Goal: Information Seeking & Learning: Check status

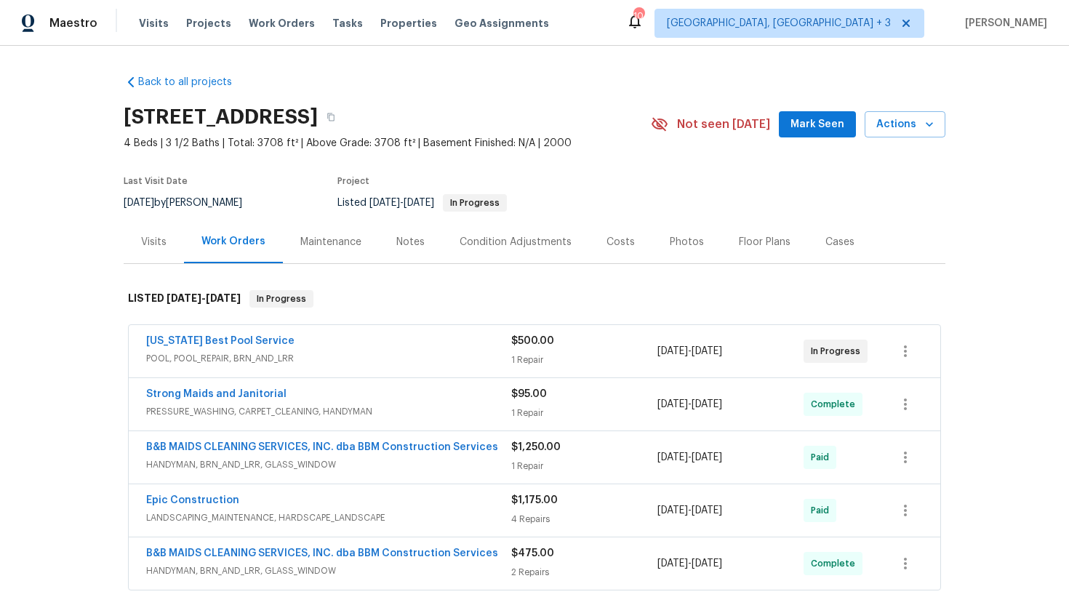
click at [156, 241] on div "Visits" at bounding box center [153, 242] width 25 height 15
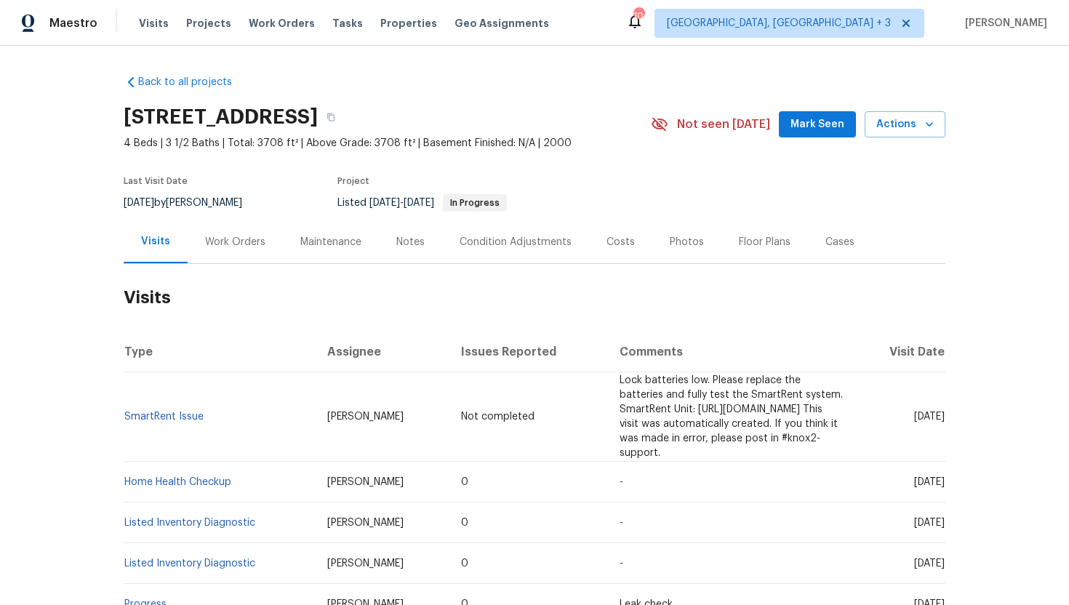
drag, startPoint x: 885, startPoint y: 466, endPoint x: 944, endPoint y: 470, distance: 59.0
click at [944, 477] on span "Mon, Oct 06 2025" at bounding box center [929, 482] width 31 height 10
copy span "Oct 06 2025"
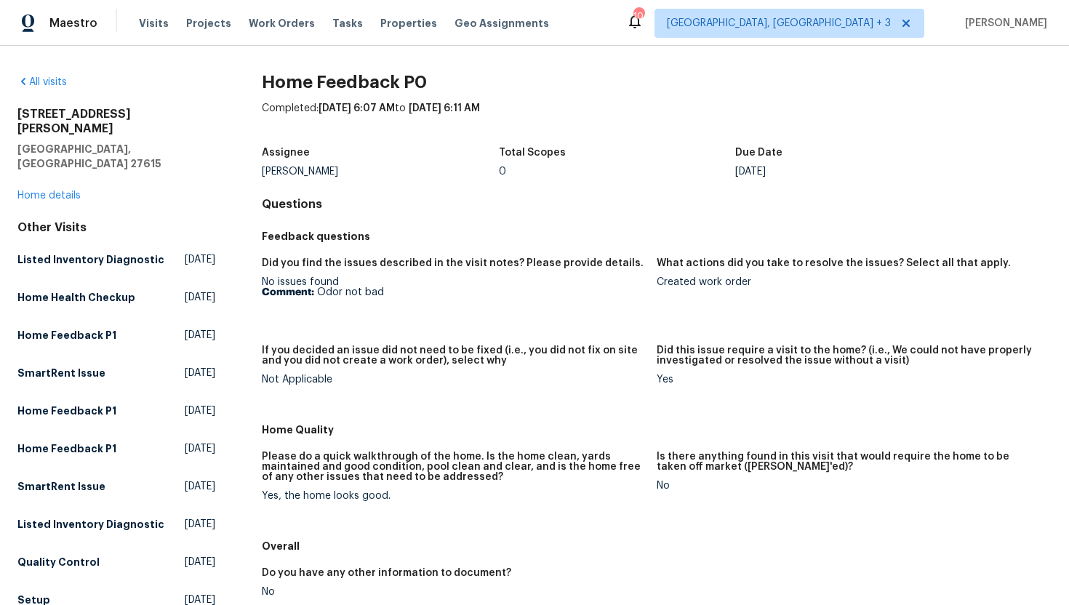
click at [393, 297] on p "Comment: Odor not bad" at bounding box center [453, 292] width 383 height 10
click at [63, 191] on link "Home details" at bounding box center [48, 196] width 63 height 10
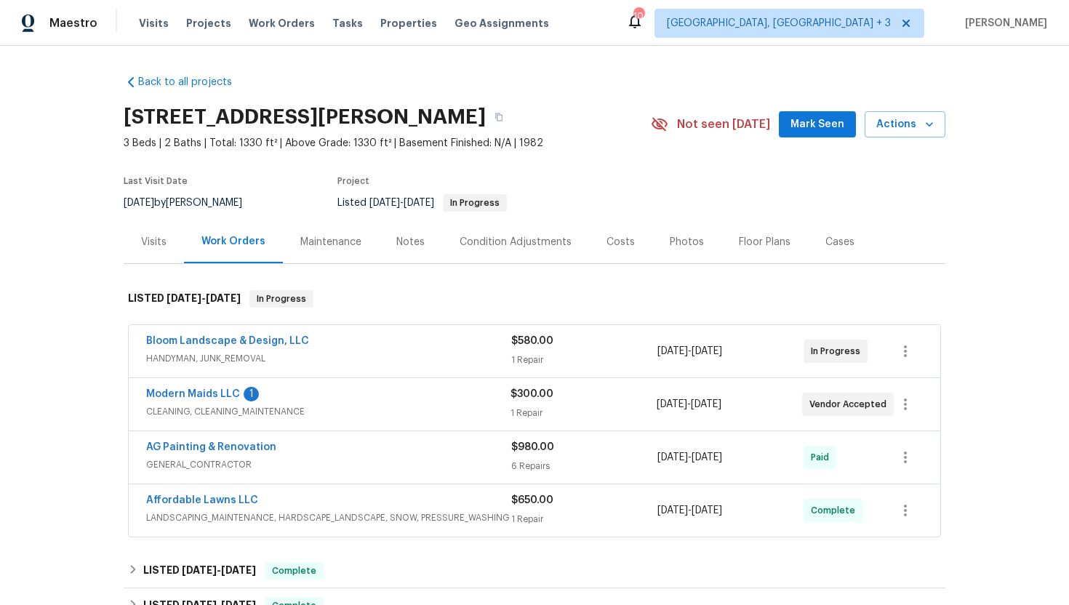
click at [374, 412] on span "CLEANING, CLEANING_MAINTENANCE" at bounding box center [328, 411] width 364 height 15
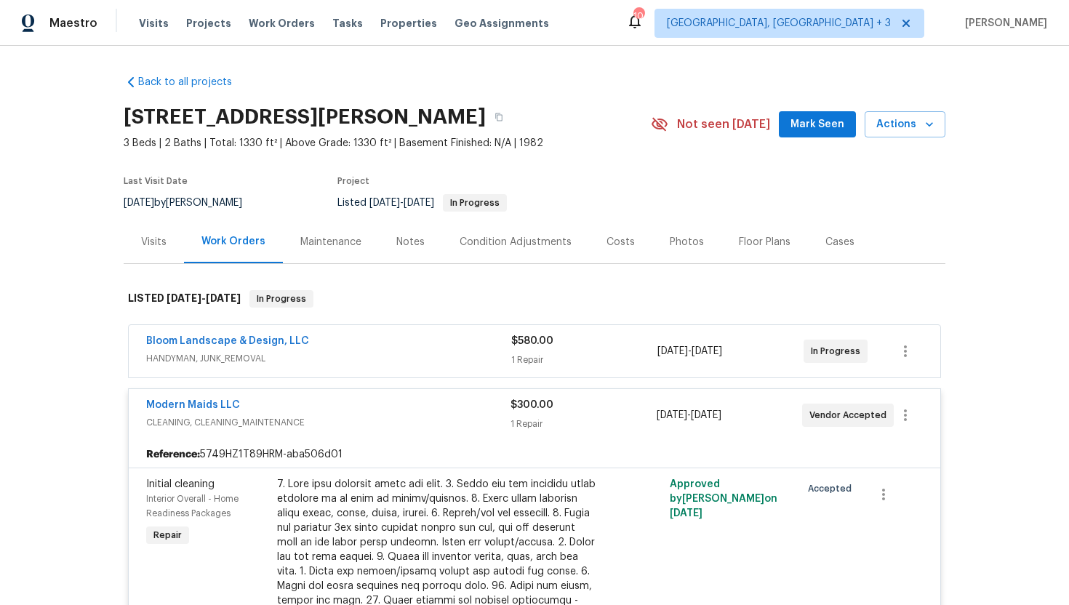
scroll to position [4, 0]
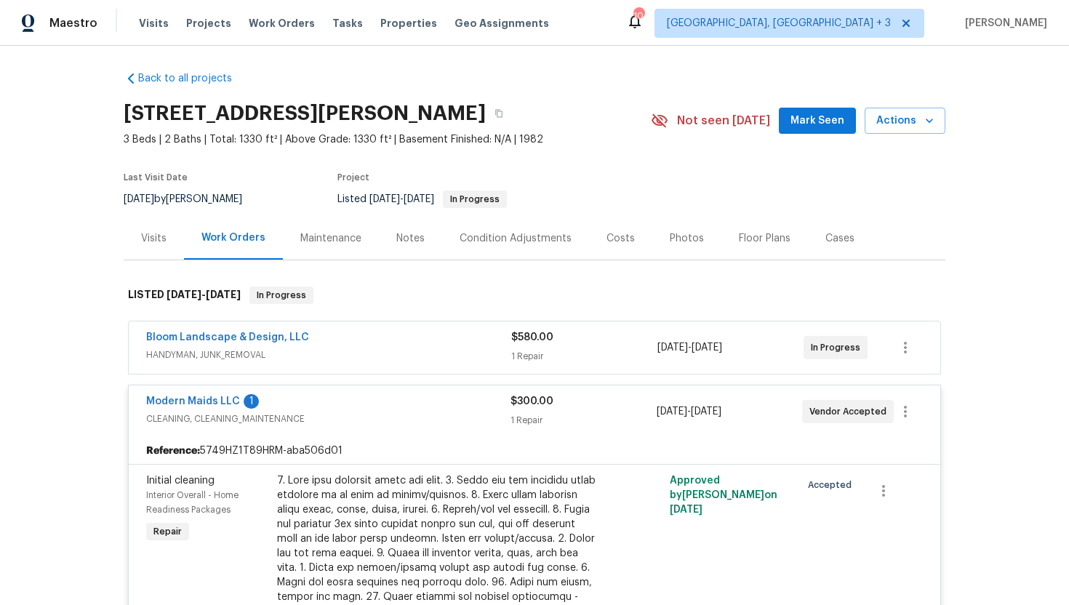
click at [394, 347] on div "Bloom Landscape & Design, LLC" at bounding box center [328, 338] width 365 height 17
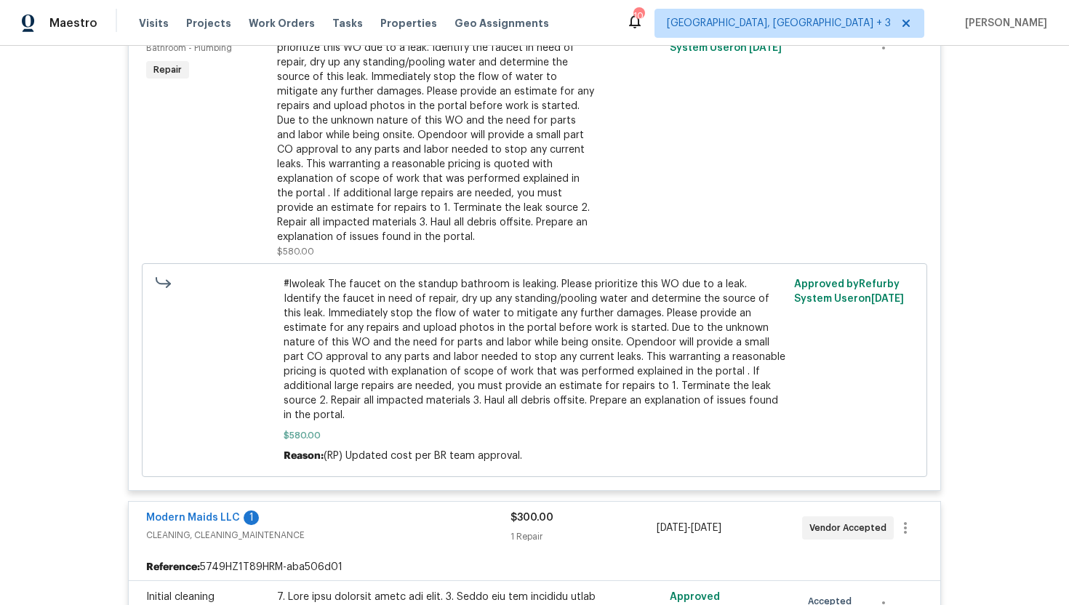
scroll to position [54, 0]
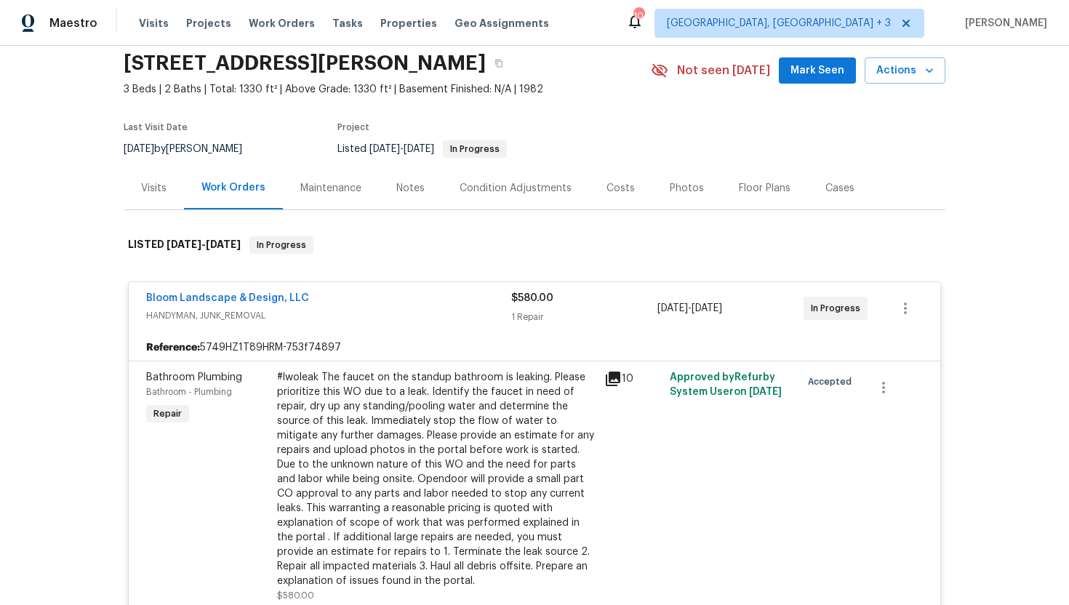
click at [169, 180] on div "Visits" at bounding box center [154, 188] width 60 height 43
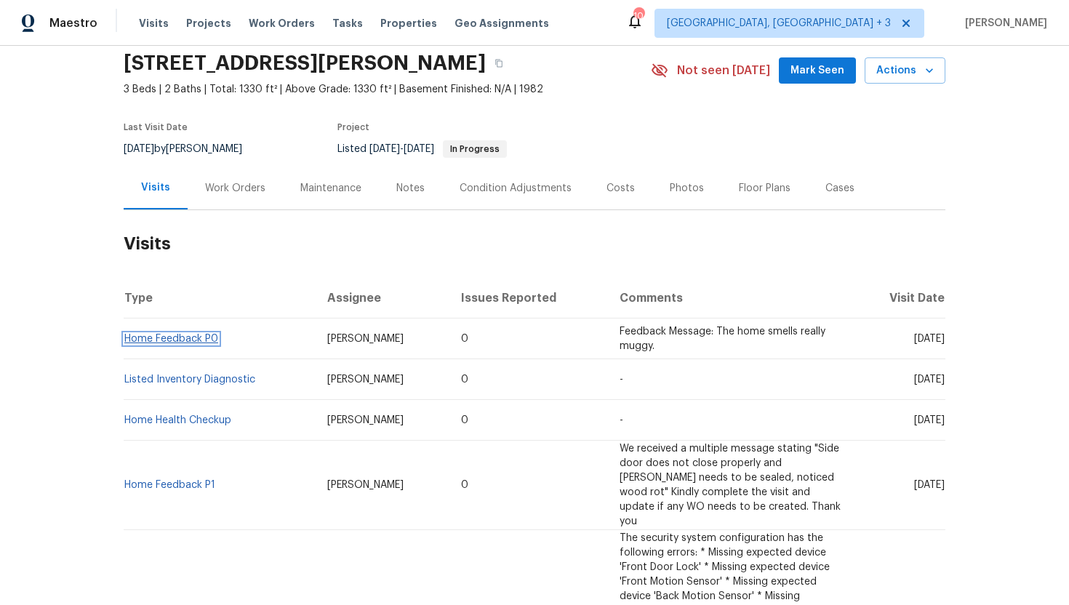
click at [196, 339] on link "Home Feedback P0" at bounding box center [171, 339] width 94 height 10
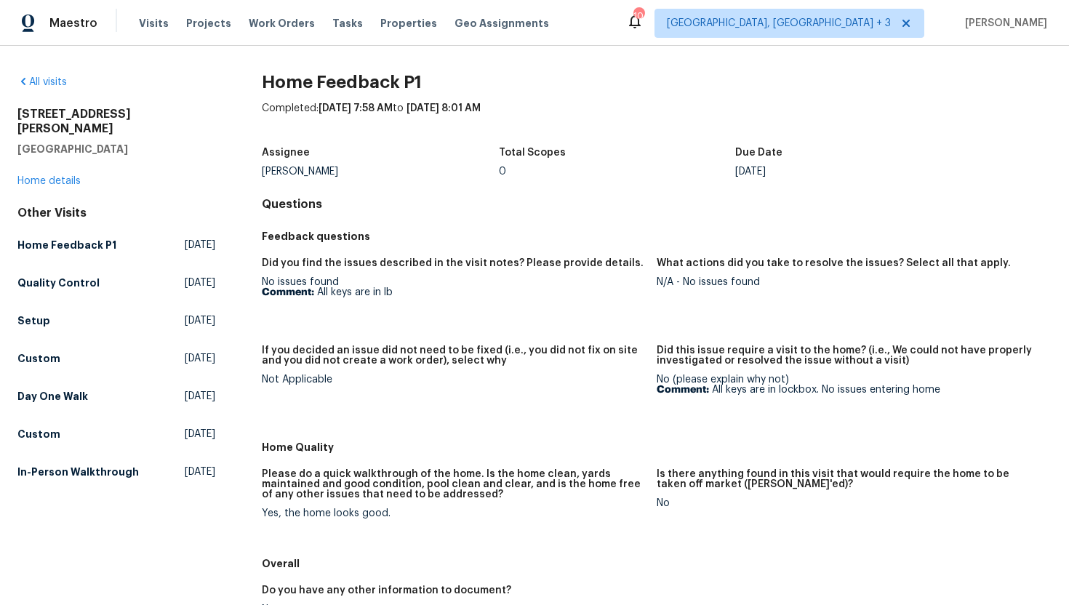
click at [422, 298] on figure "Did you find the issues described in the visit notes? Please provide details. N…" at bounding box center [459, 293] width 395 height 70
drag, startPoint x: 945, startPoint y: 390, endPoint x: 712, endPoint y: 390, distance: 232.7
click at [712, 390] on p "Comment: All keys are in lockbox. No issues entering home" at bounding box center [848, 390] width 383 height 10
copy p "All keys are in lockbox. No issues entering home"
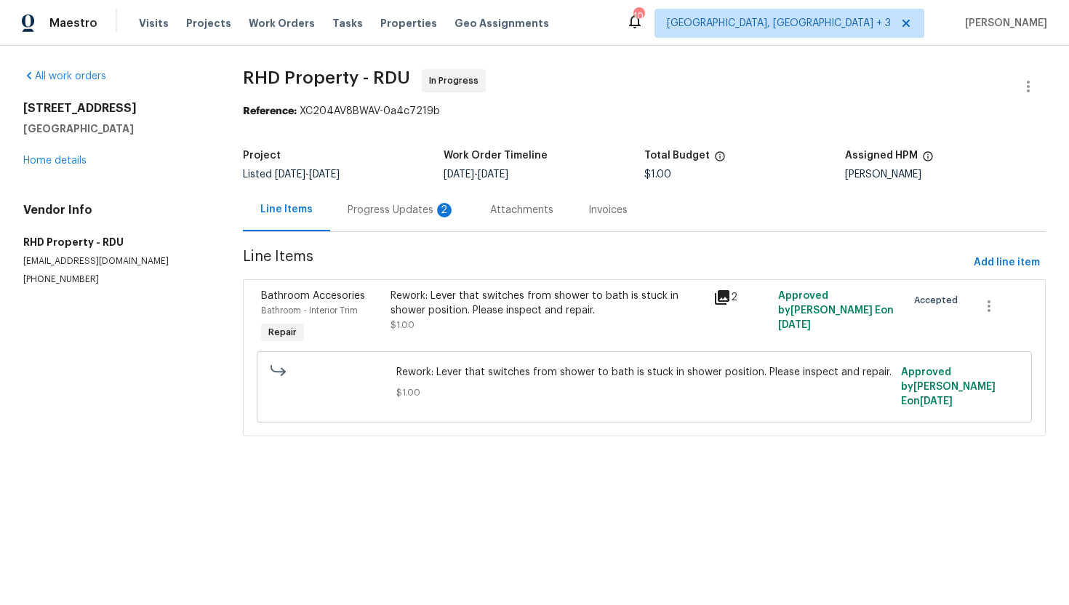
click at [404, 210] on div "Progress Updates 2" at bounding box center [402, 210] width 108 height 15
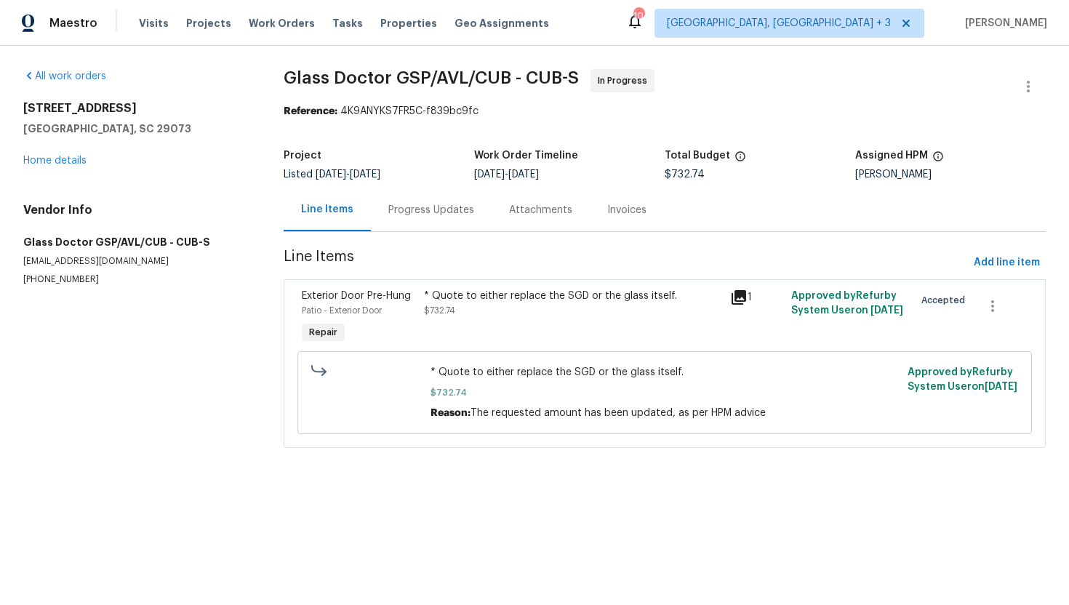
click at [412, 219] on div "Progress Updates" at bounding box center [431, 209] width 121 height 43
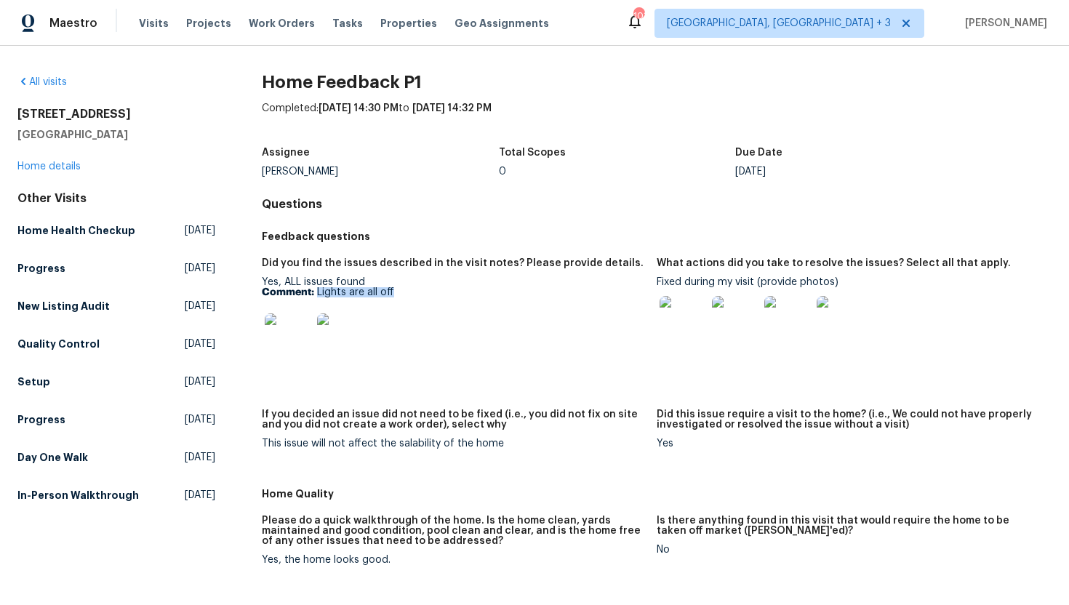
drag, startPoint x: 404, startPoint y: 294, endPoint x: 316, endPoint y: 293, distance: 88.0
click at [316, 293] on p "Comment: Lights are all off" at bounding box center [453, 292] width 383 height 10
copy p "Lights are all off"
drag, startPoint x: 756, startPoint y: 284, endPoint x: 658, endPoint y: 284, distance: 98.2
click at [658, 284] on div "Fixed during my visit (provide photos)" at bounding box center [848, 314] width 383 height 74
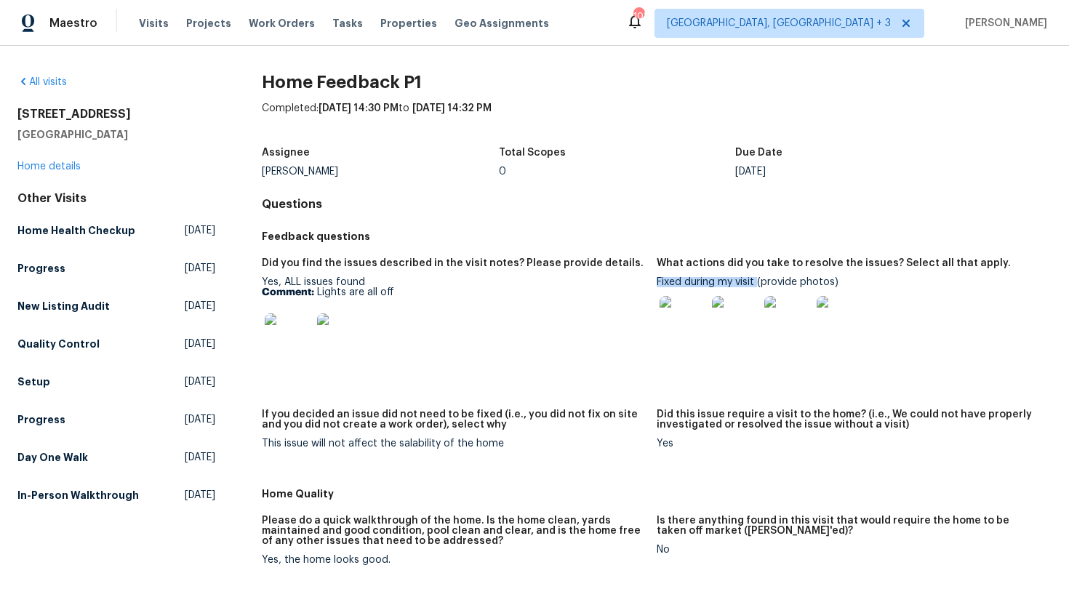
copy div "Fixed during my visit"
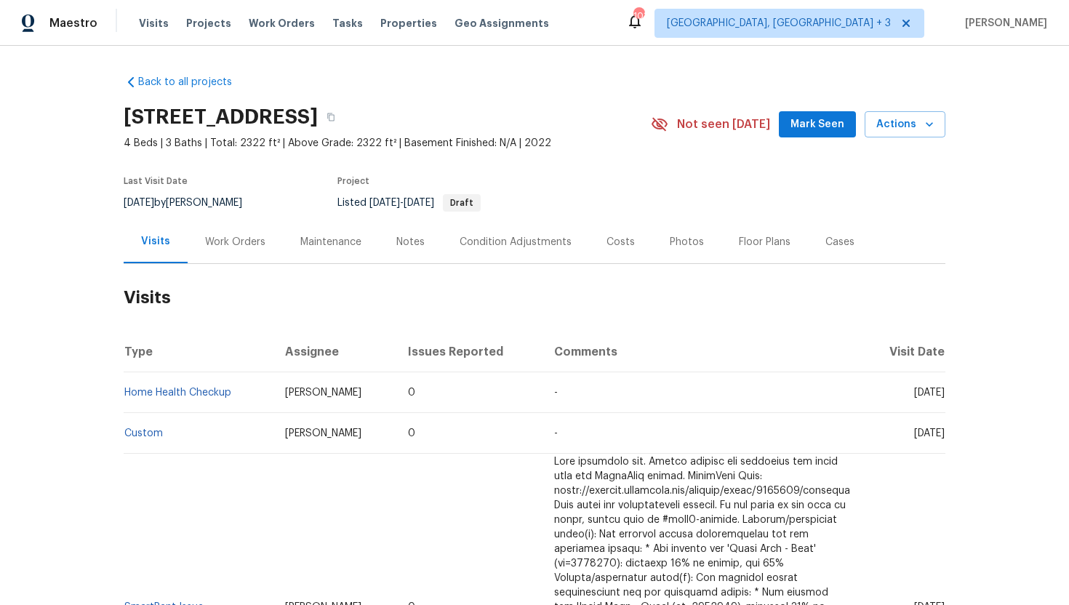
click at [243, 244] on div "Work Orders" at bounding box center [235, 242] width 60 height 15
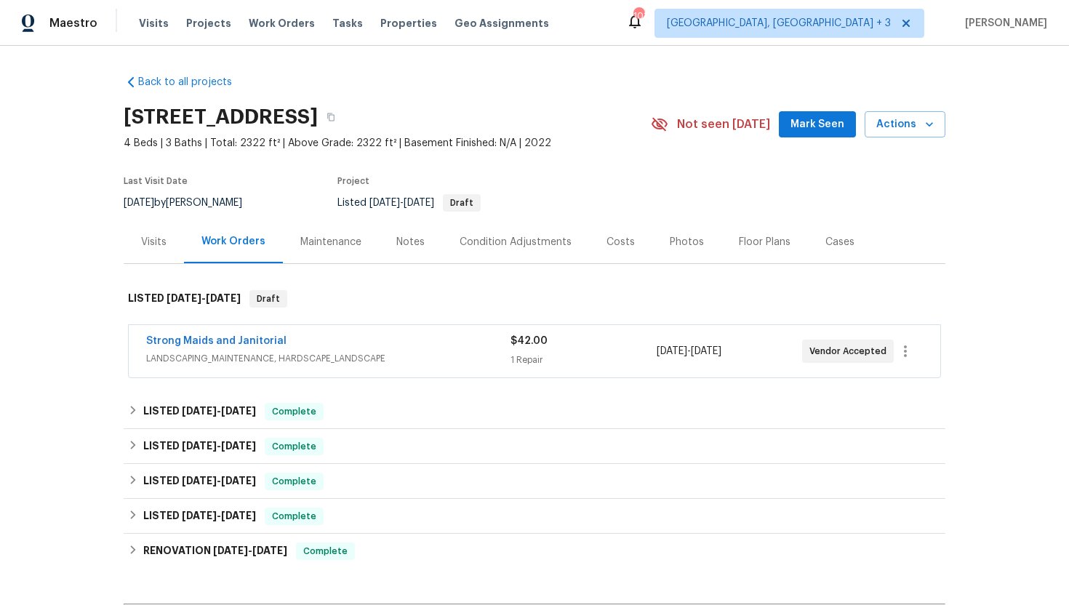
click at [353, 354] on span "LANDSCAPING_MAINTENANCE, HARDSCAPE_LANDSCAPE" at bounding box center [328, 358] width 364 height 15
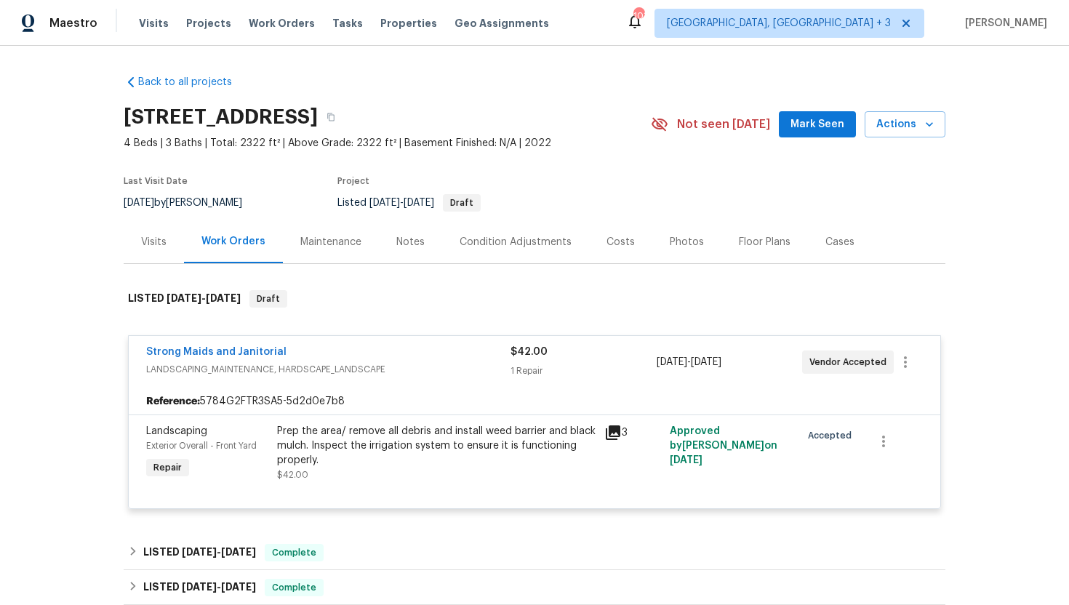
scroll to position [165, 0]
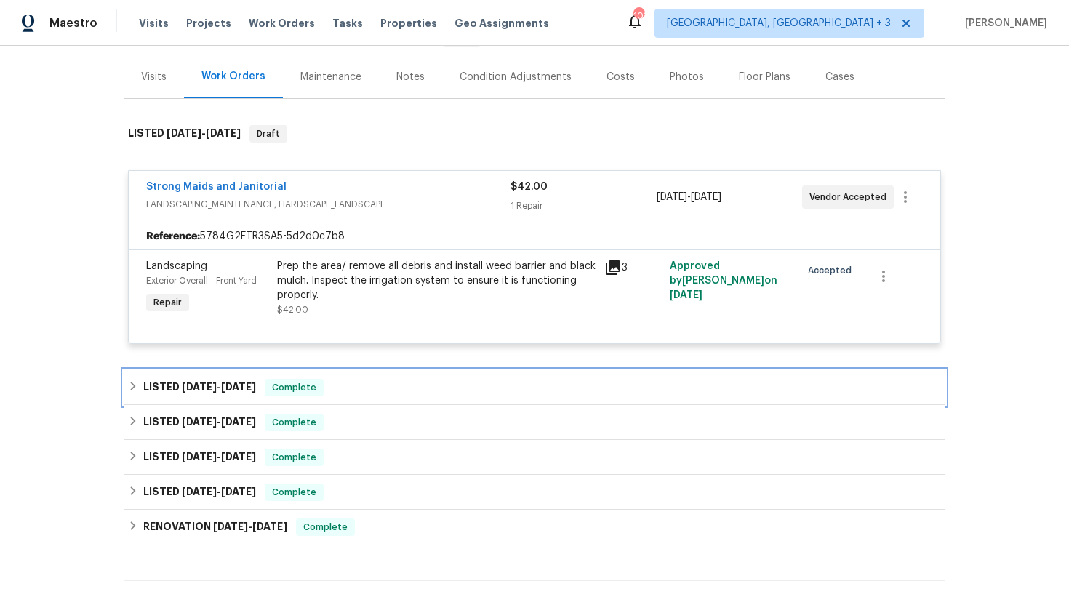
click at [301, 390] on span "Complete" at bounding box center [294, 387] width 56 height 15
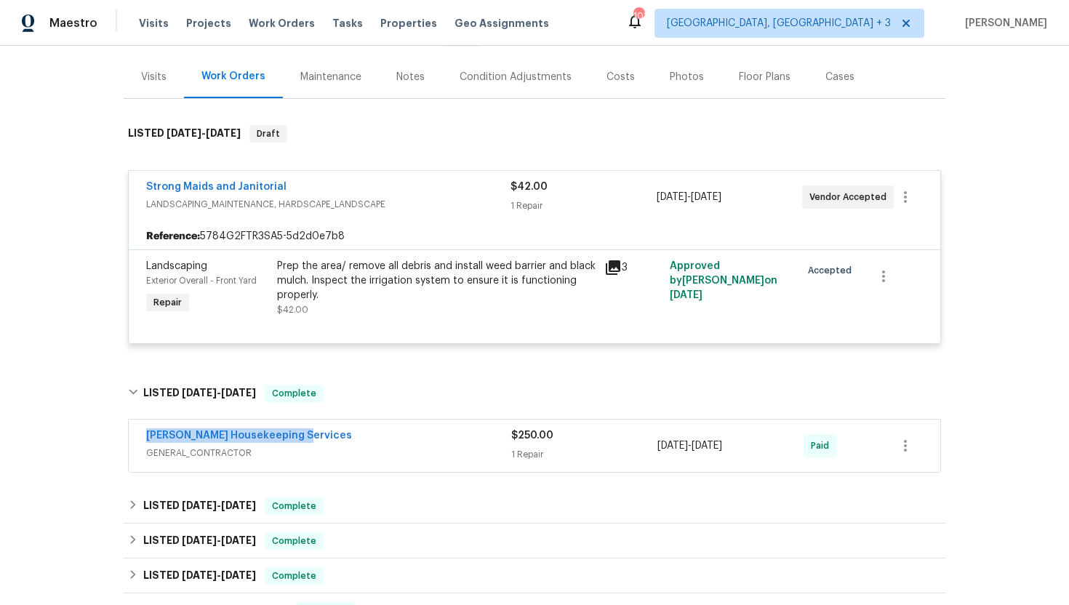
drag, startPoint x: 308, startPoint y: 438, endPoint x: 95, endPoint y: 437, distance: 213.8
click at [95, 437] on div "Back to all projects [STREET_ADDRESS] 4 Beds | 3 Baths | Total: 2322 ft² | Abov…" at bounding box center [534, 325] width 1069 height 559
copy link "[PERSON_NAME] Housekeeping Services"
drag, startPoint x: 773, startPoint y: 444, endPoint x: 647, endPoint y: 444, distance: 125.8
click at [647, 444] on div "[PERSON_NAME] Housekeeping Services GENERAL_CONTRACTOR $250.00 1 Repair [DATE] …" at bounding box center [517, 445] width 742 height 35
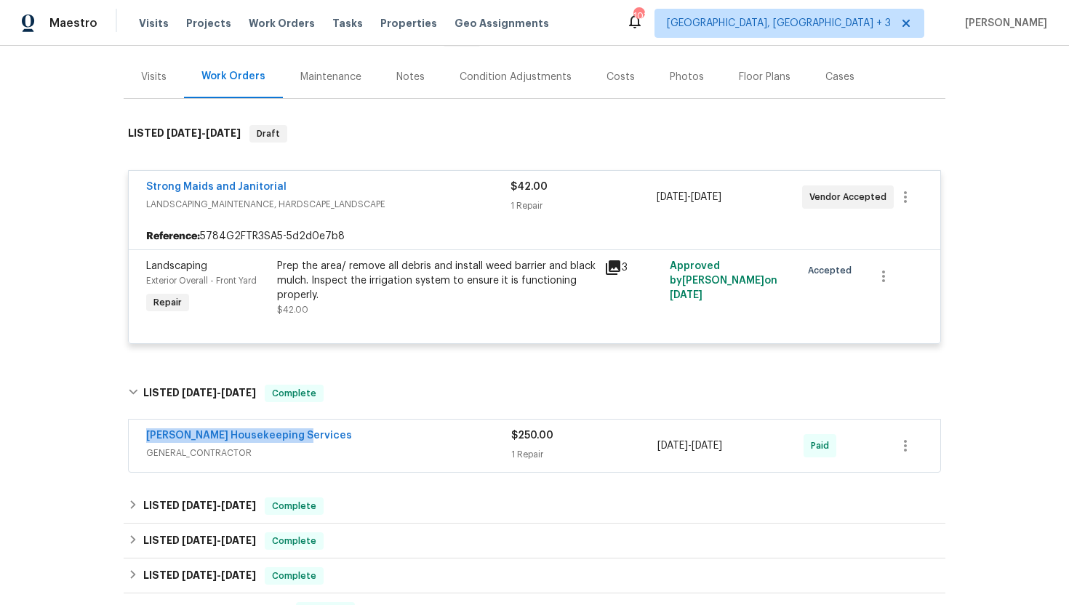
copy div "1 Repair [DATE] - [DATE]"
